Goal: Task Accomplishment & Management: Manage account settings

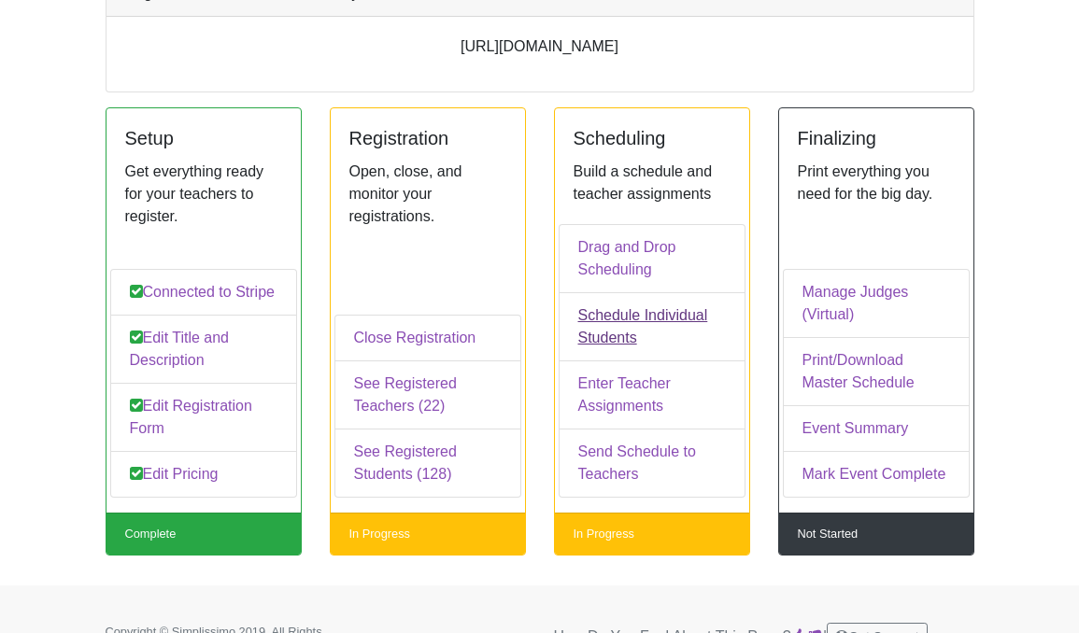
scroll to position [226, 0]
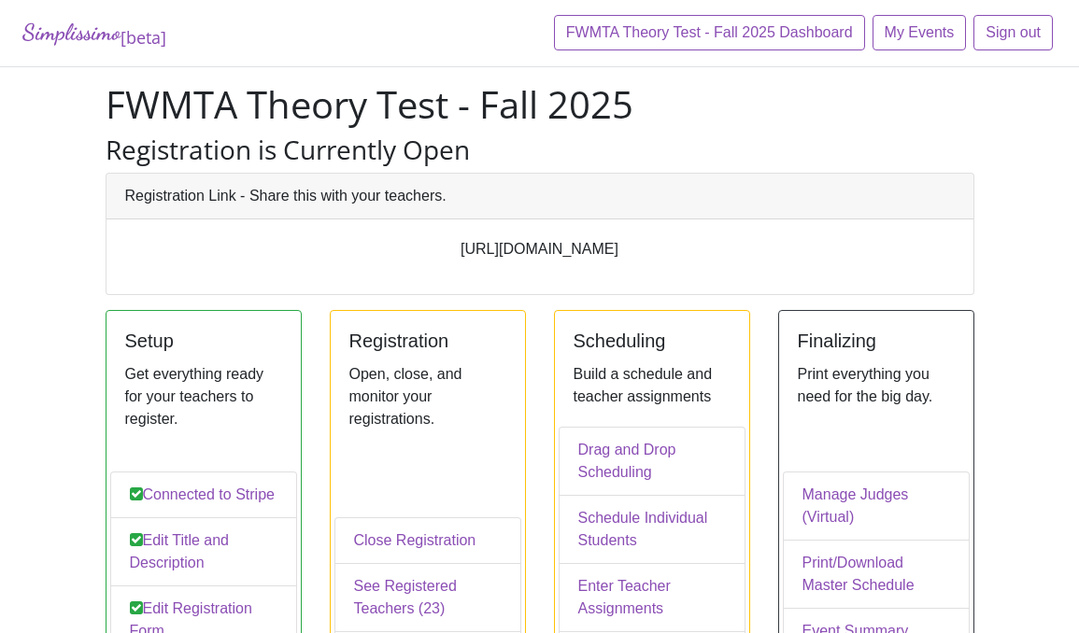
scroll to position [226, 0]
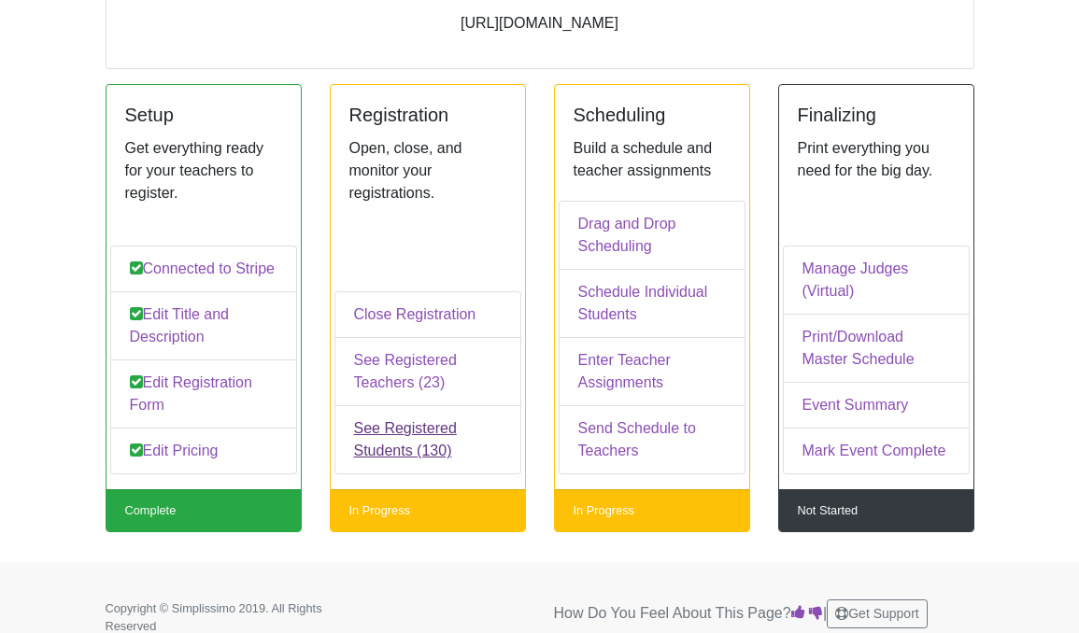
click at [421, 437] on link "See Registered Students (130)" at bounding box center [427, 439] width 187 height 69
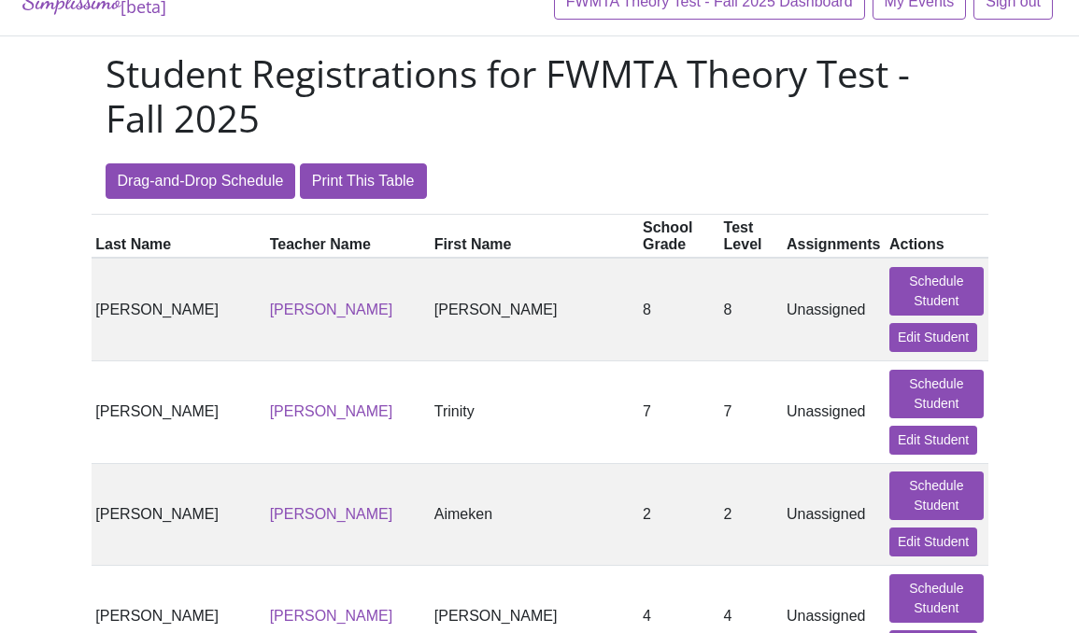
scroll to position [26, 0]
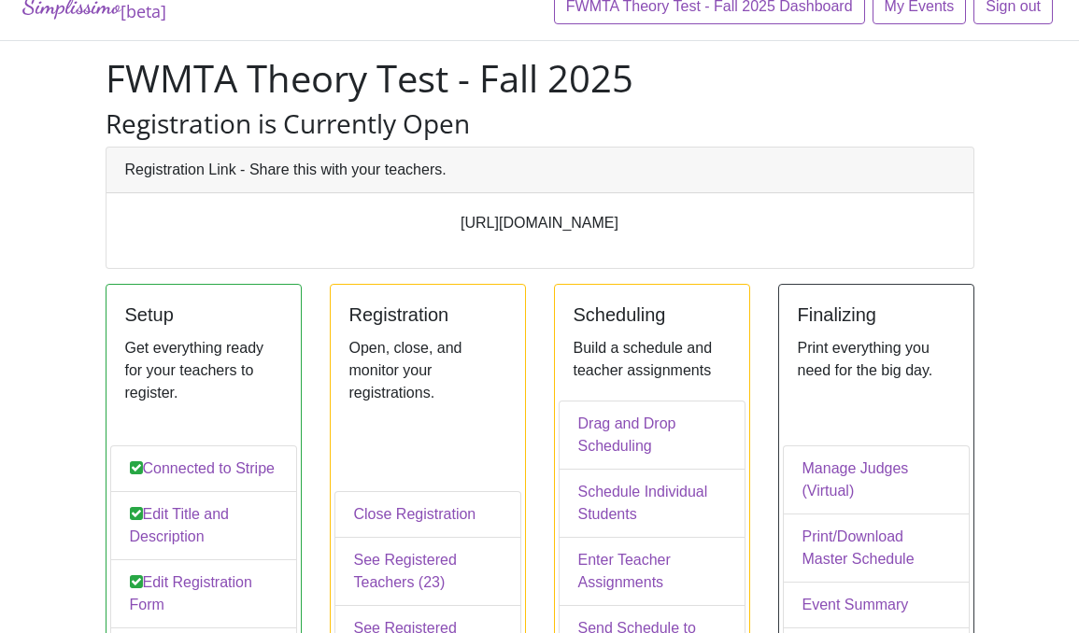
scroll to position [226, 0]
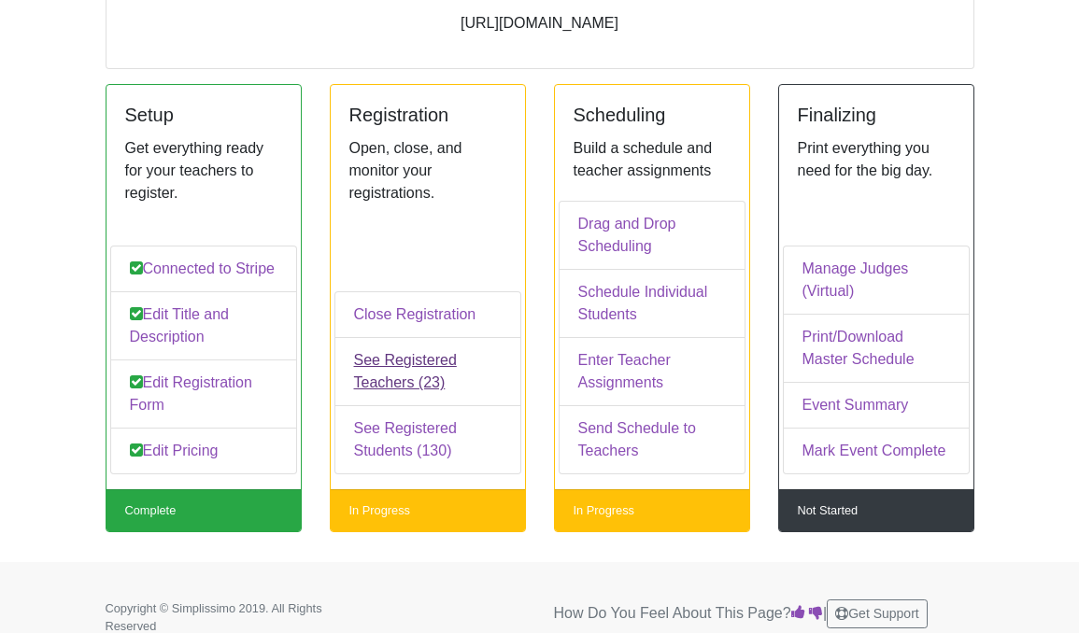
click at [417, 354] on link "See Registered Teachers (23)" at bounding box center [427, 371] width 187 height 69
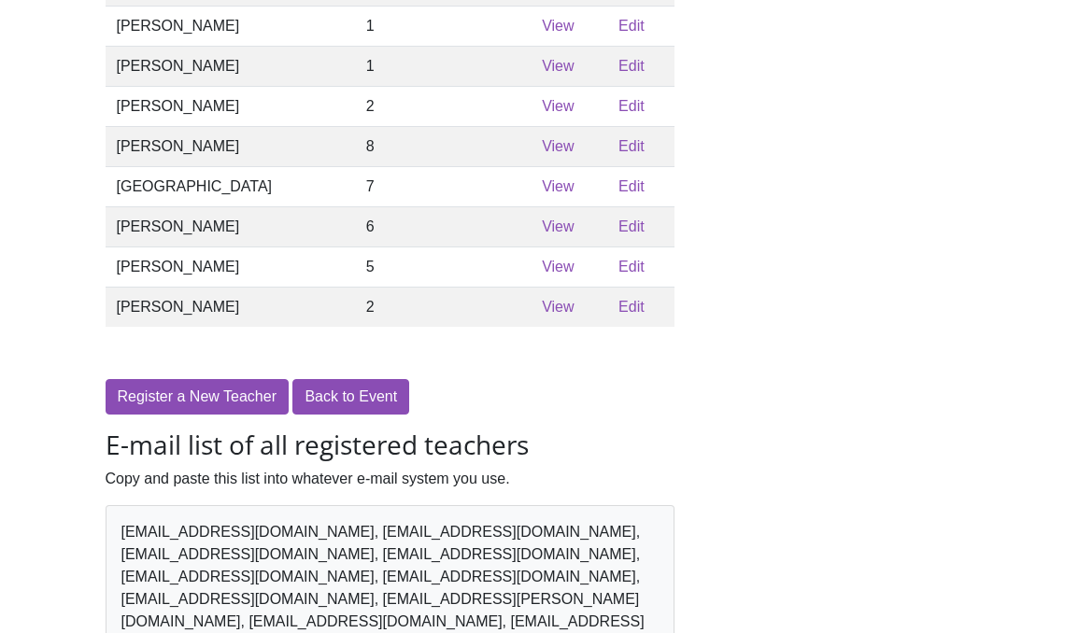
scroll to position [840, 0]
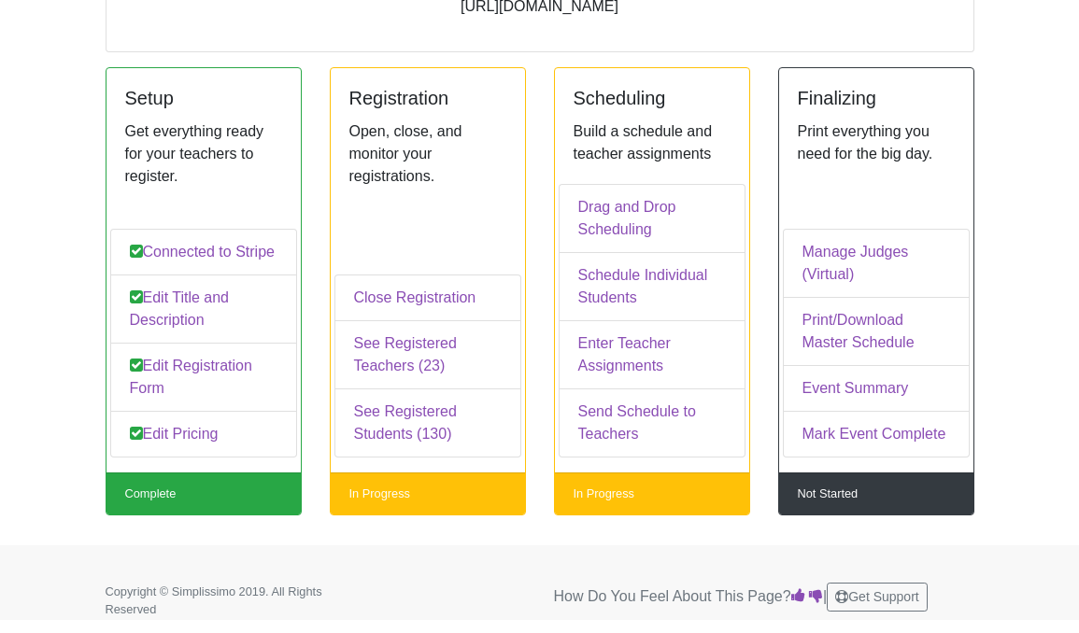
scroll to position [226, 0]
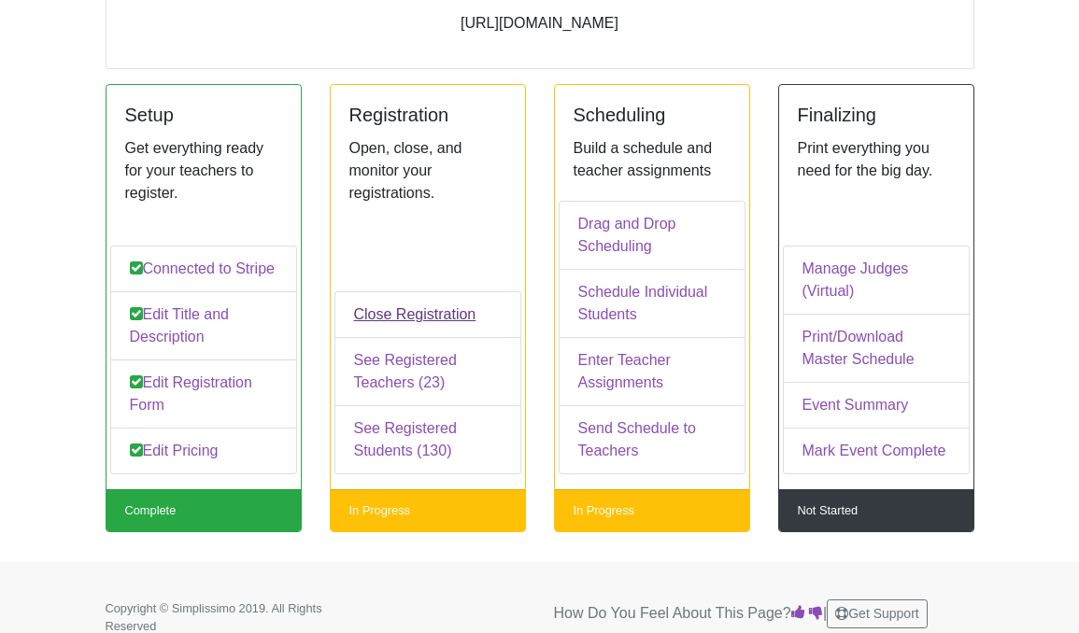
click at [400, 315] on link "Close Registration" at bounding box center [427, 314] width 187 height 47
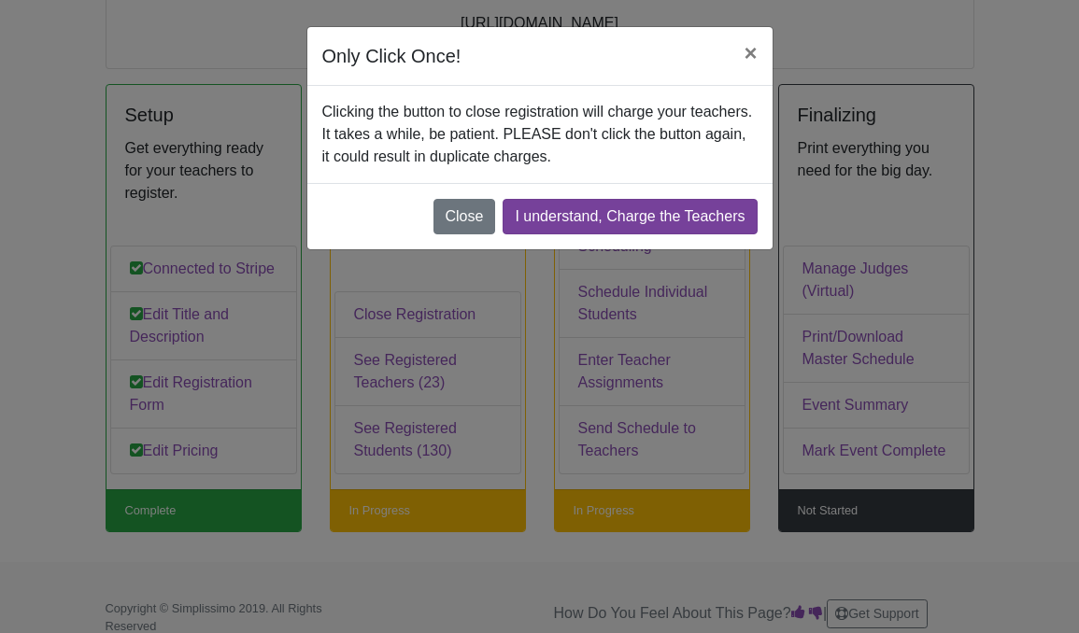
click at [645, 216] on link "I understand, Charge the Teachers" at bounding box center [630, 216] width 254 height 35
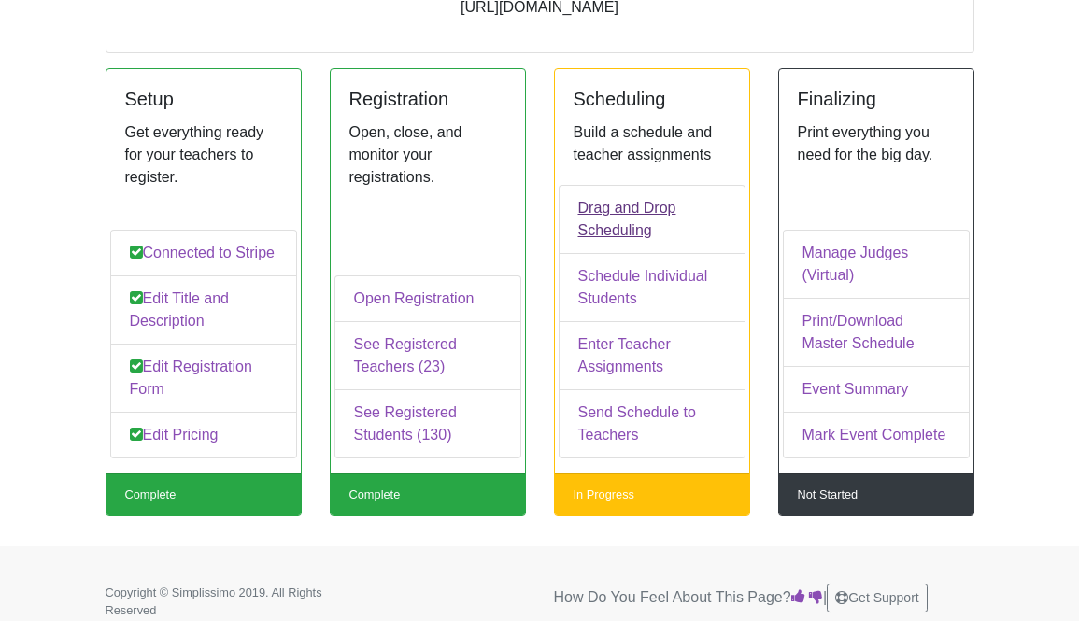
scroll to position [303, 0]
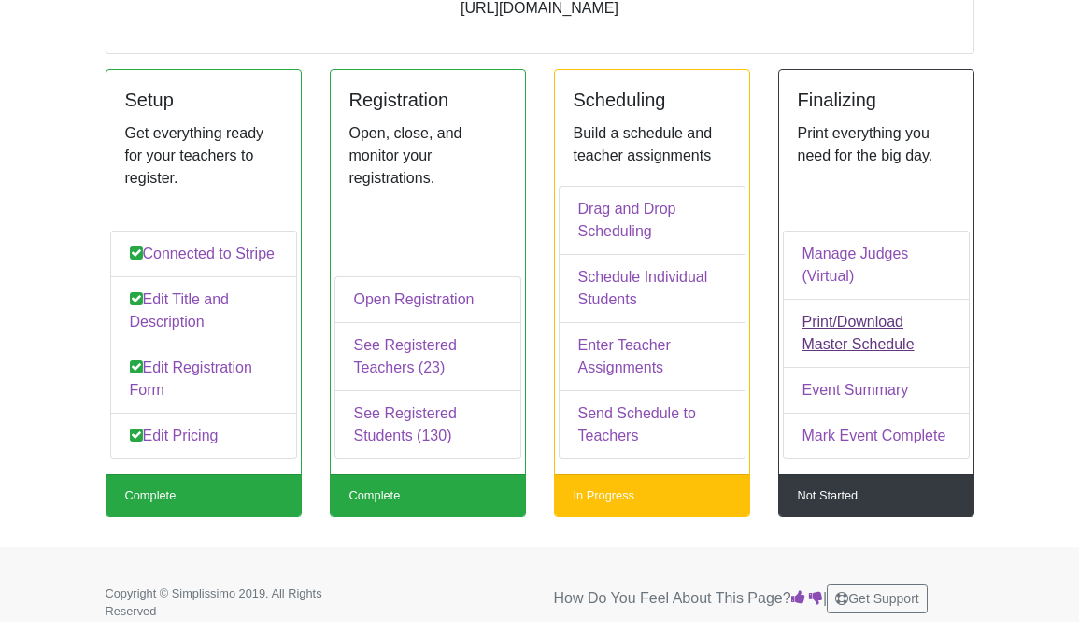
click at [868, 326] on link "Print/Download Master Schedule" at bounding box center [876, 333] width 187 height 69
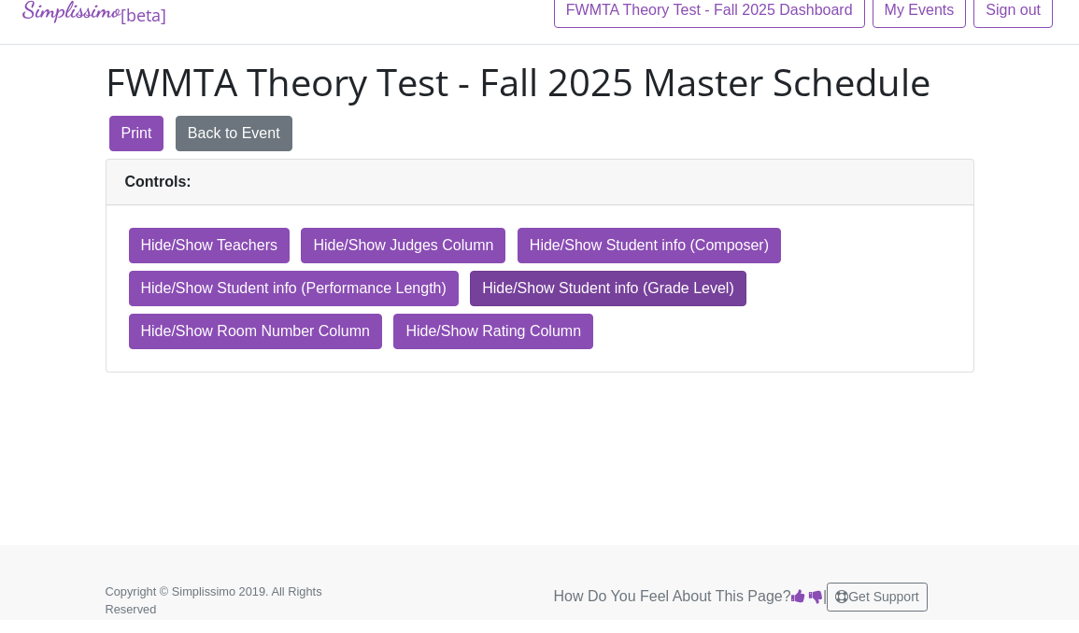
scroll to position [22, 0]
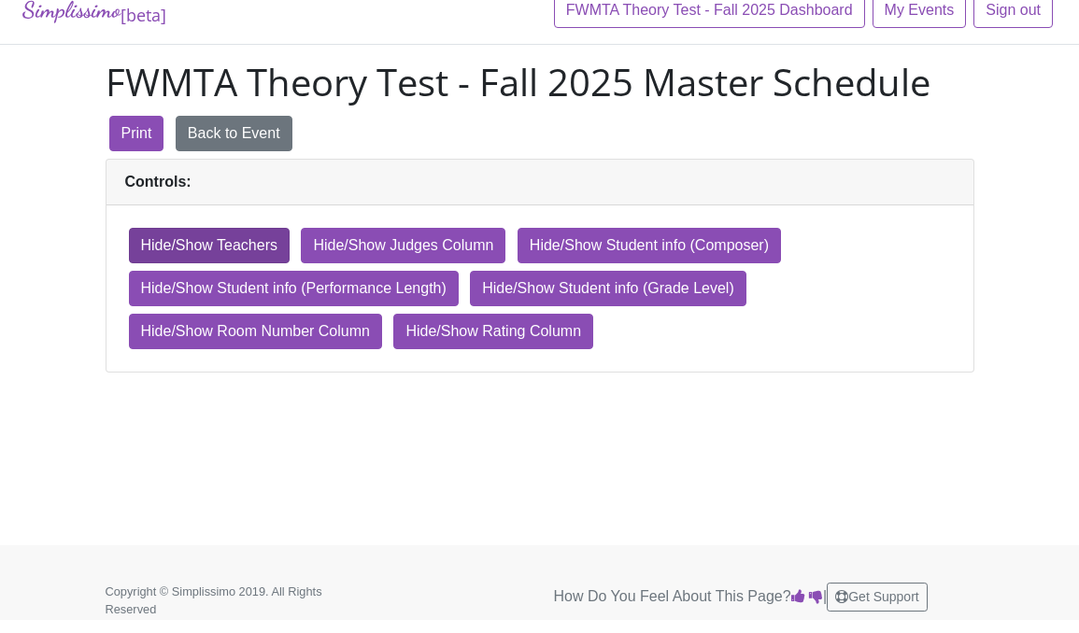
click at [248, 246] on div "Hide/Show Teachers" at bounding box center [209, 245] width 161 height 35
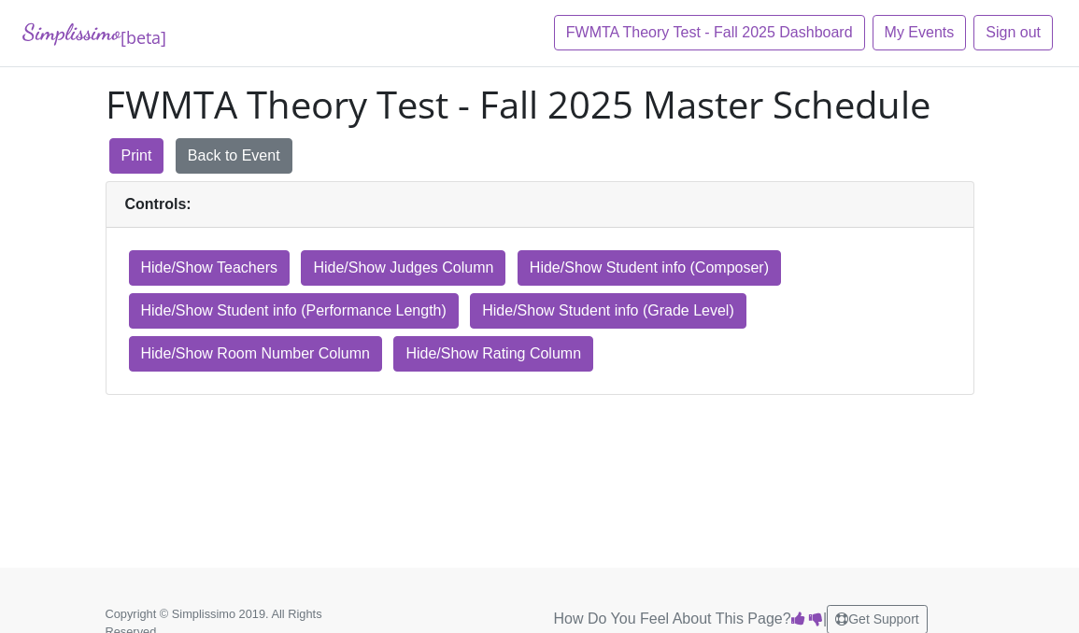
scroll to position [0, 0]
click at [337, 213] on strong "Controls:" at bounding box center [539, 205] width 867 height 46
click at [676, 274] on div "Hide/Show Student info (Composer)" at bounding box center [648, 267] width 263 height 35
click at [672, 318] on div "Hide/Show Student info (Grade Level)" at bounding box center [608, 310] width 276 height 35
click at [922, 39] on link "My Events" at bounding box center [919, 32] width 94 height 35
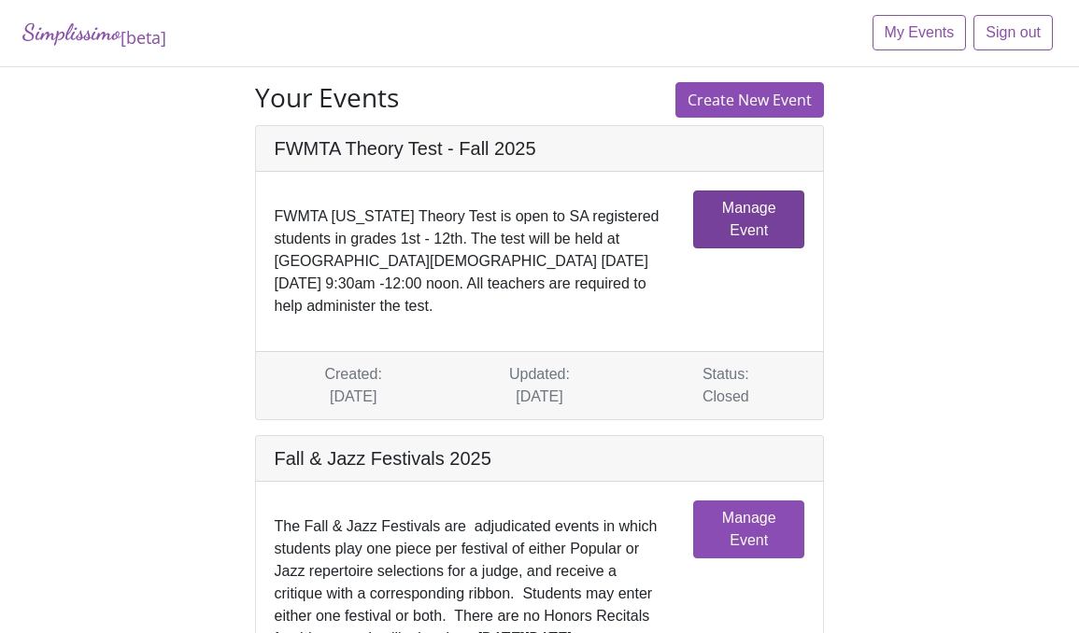
click at [749, 216] on link "Manage Event" at bounding box center [748, 220] width 111 height 58
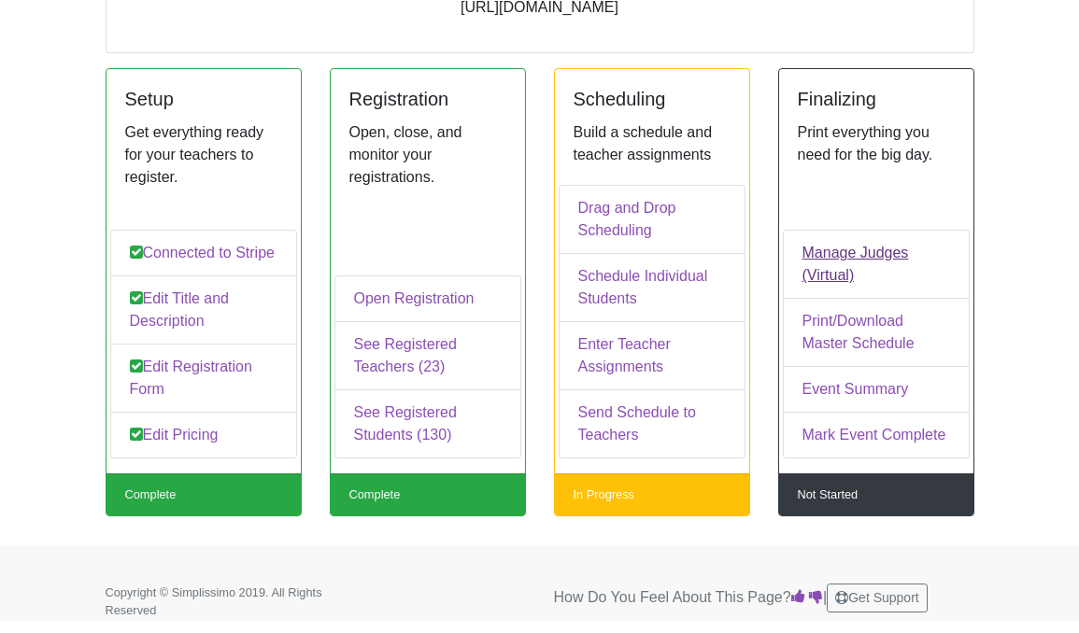
scroll to position [241, 0]
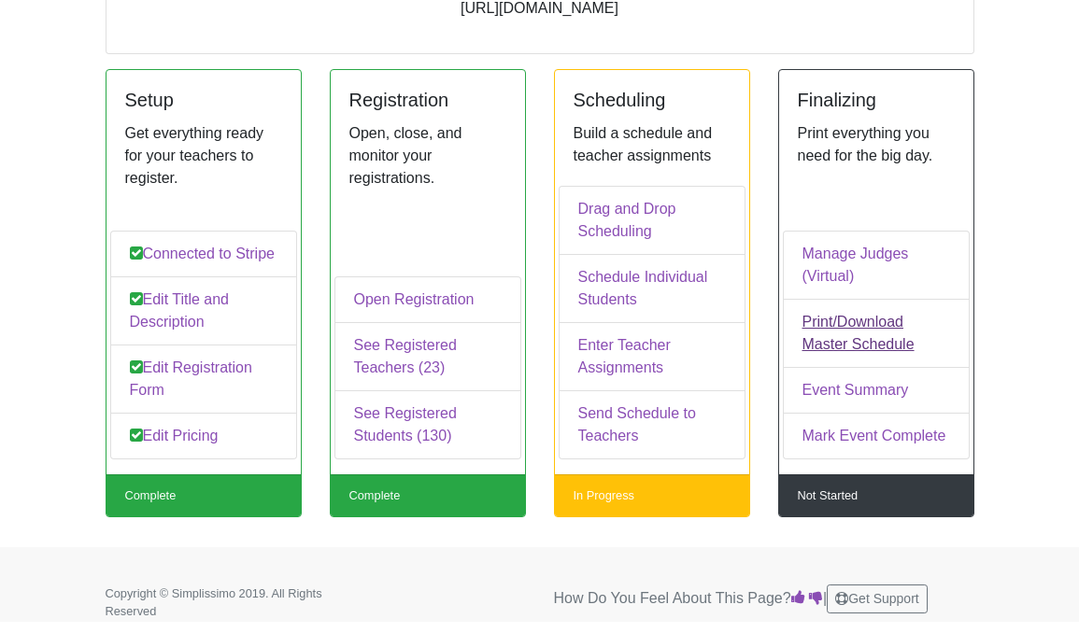
click at [840, 337] on link "Print/Download Master Schedule" at bounding box center [876, 333] width 187 height 69
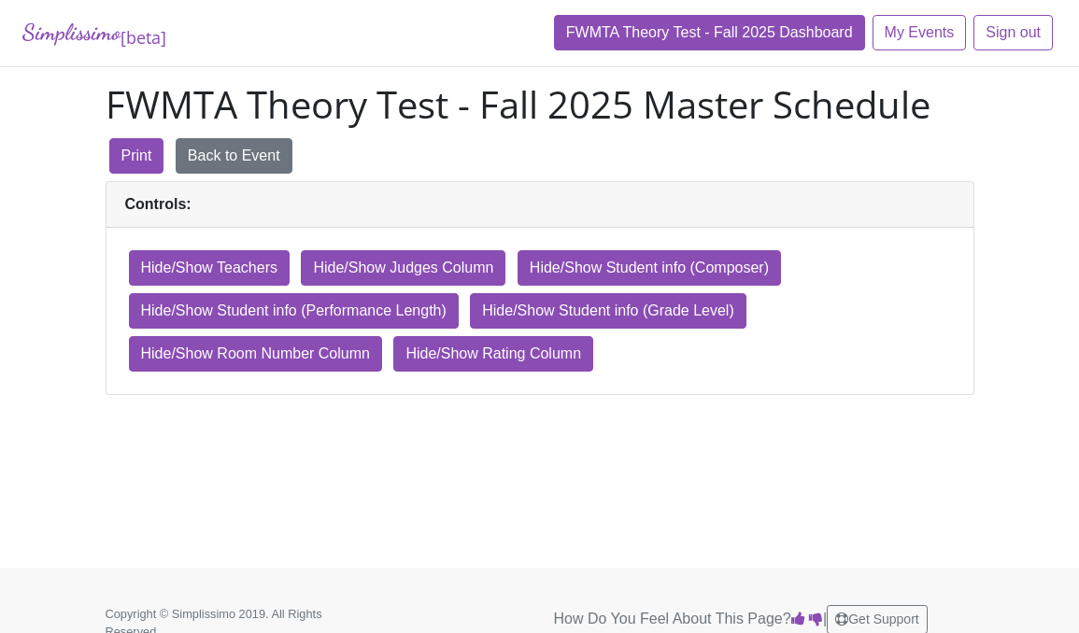
click at [772, 35] on link "FWMTA Theory Test - Fall 2025 Dashboard" at bounding box center [709, 32] width 311 height 35
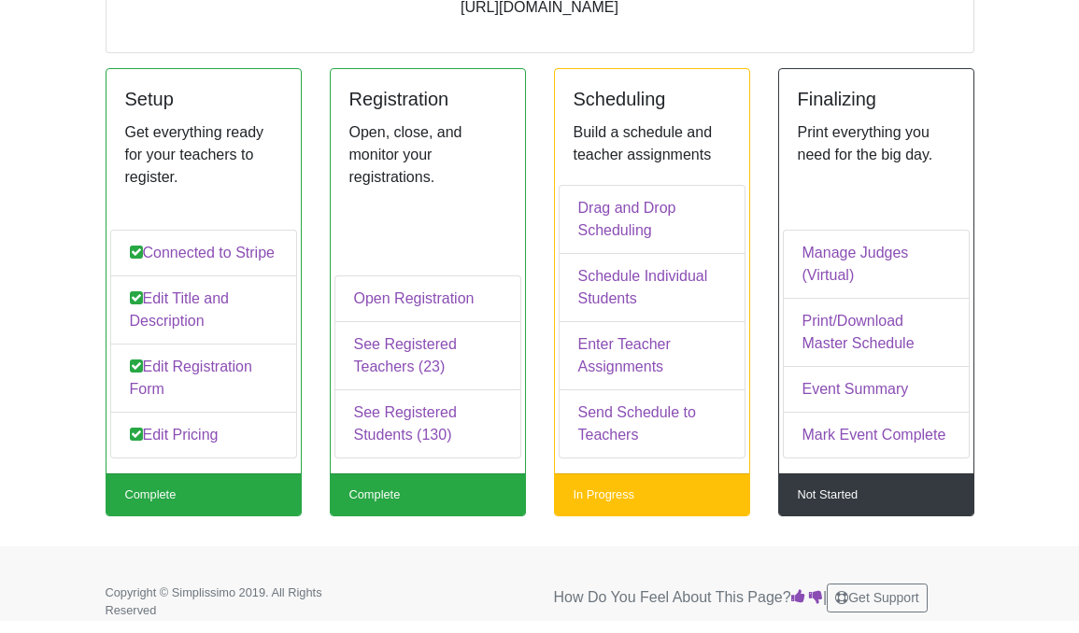
scroll to position [241, 0]
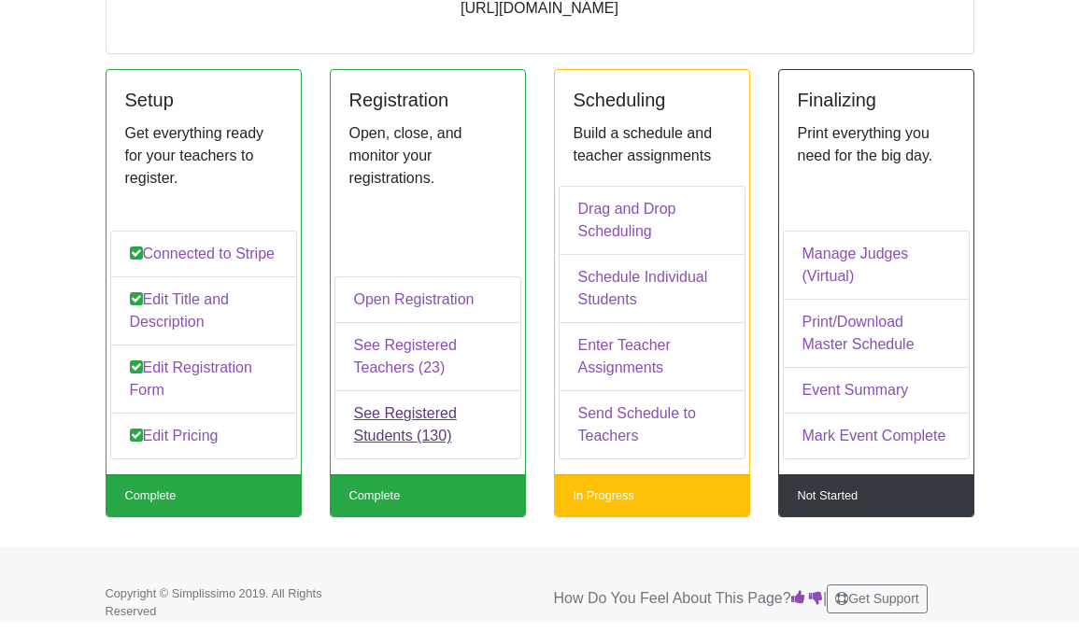
click at [369, 417] on link "See Registered Students (130)" at bounding box center [427, 424] width 187 height 69
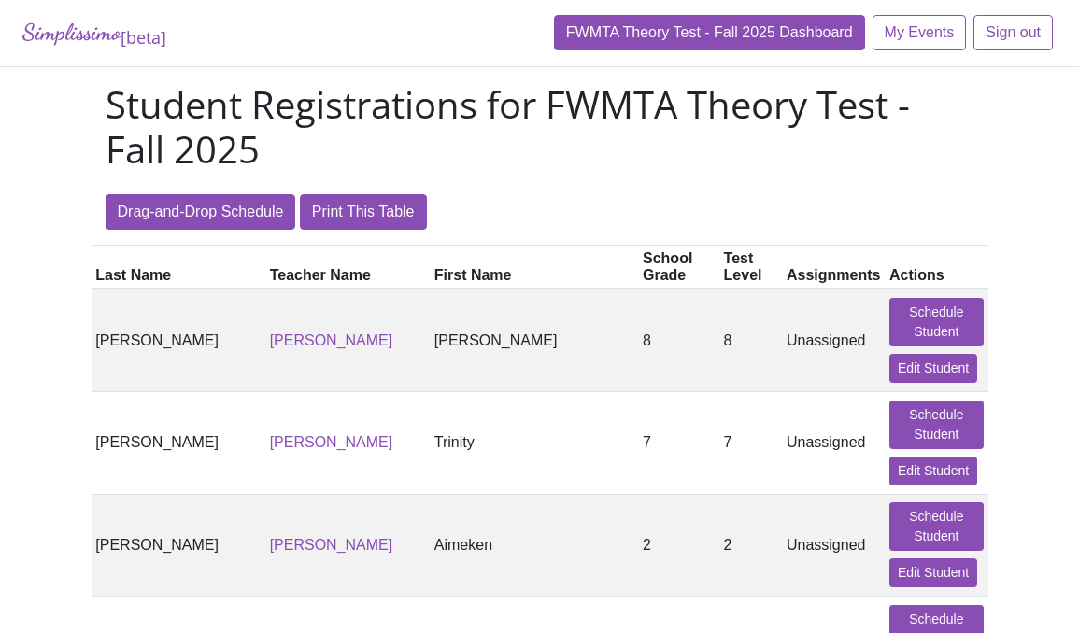
click at [726, 24] on link "FWMTA Theory Test - Fall 2025 Dashboard" at bounding box center [709, 32] width 311 height 35
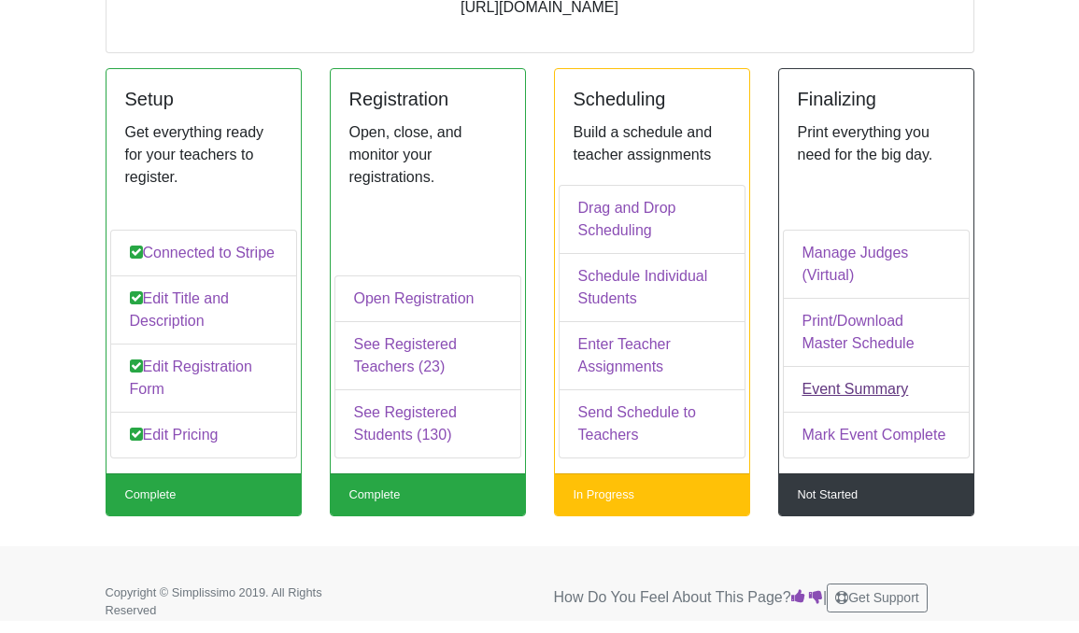
scroll to position [241, 0]
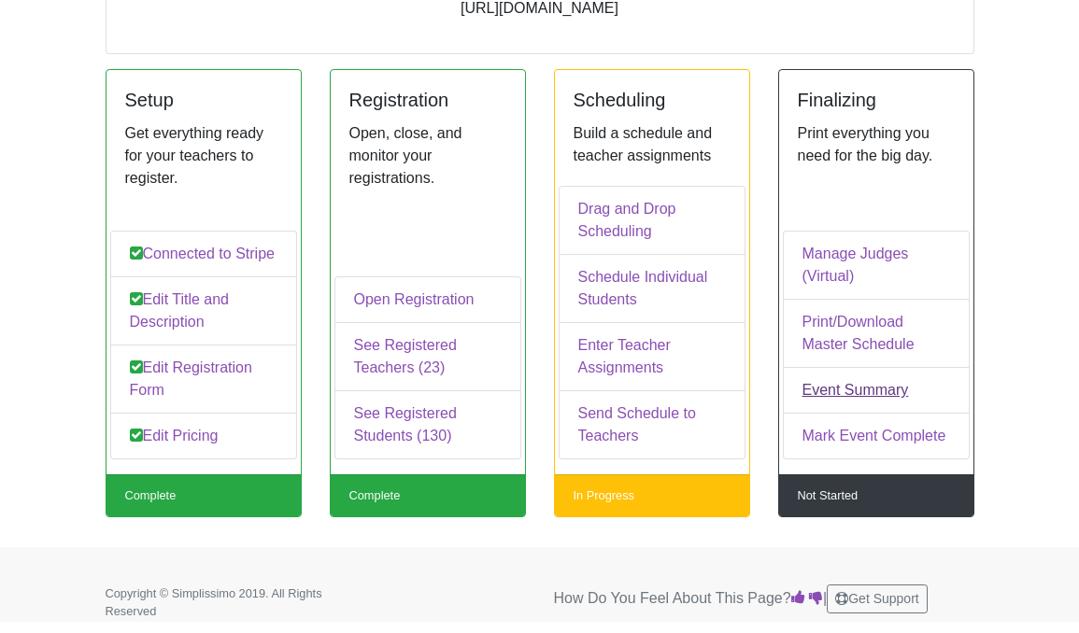
click at [865, 396] on link "Event Summary" at bounding box center [876, 390] width 187 height 47
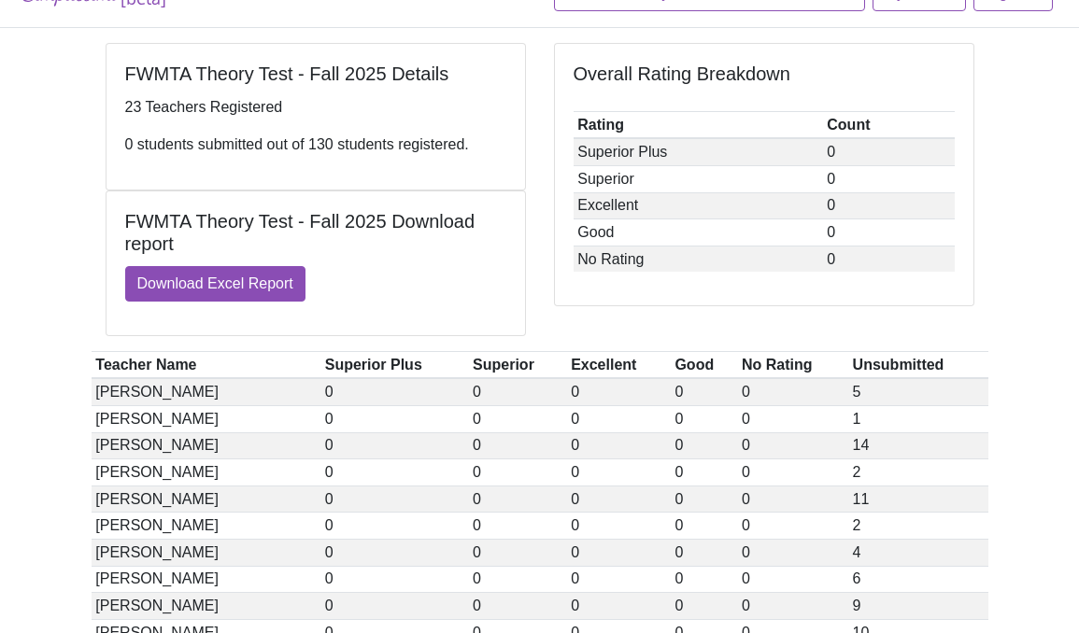
scroll to position [40, 0]
click at [229, 285] on link "Download Excel Report" at bounding box center [215, 282] width 180 height 35
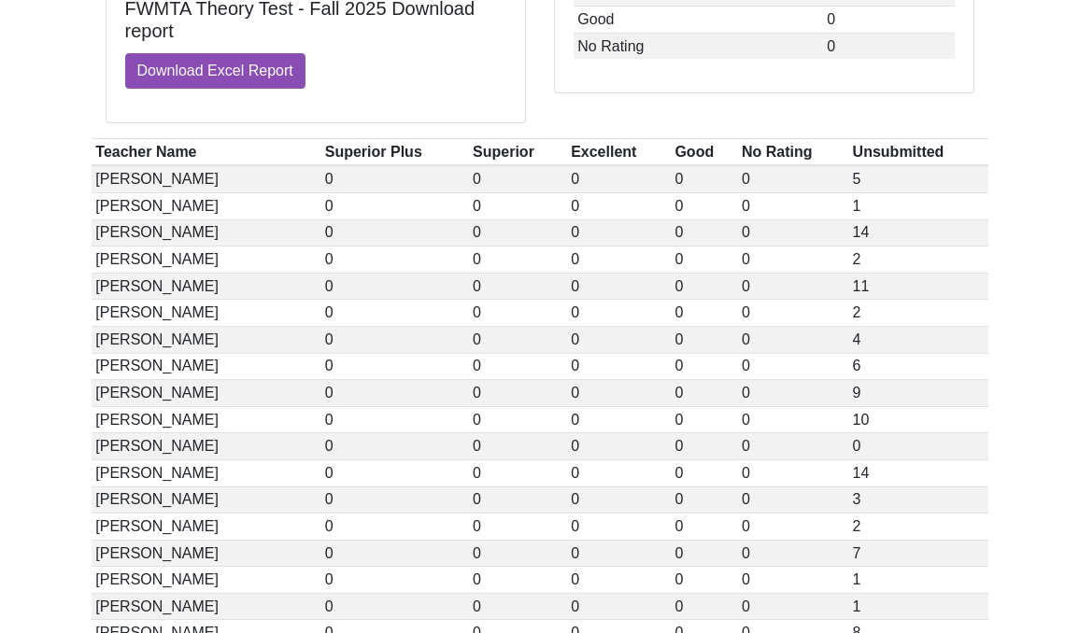
scroll to position [179, 0]
